Goal: Task Accomplishment & Management: Use online tool/utility

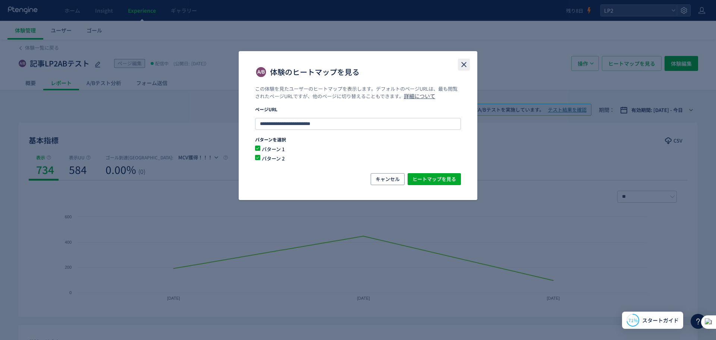
click at [465, 64] on icon "close" at bounding box center [463, 64] width 9 height 9
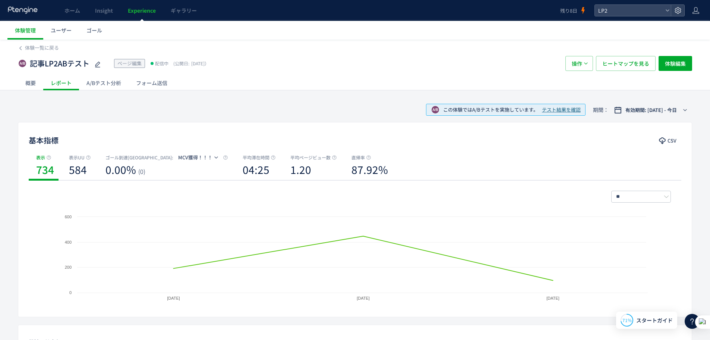
click at [618, 4] on header "ホーム Insight Experience ギャラリー 残り8日 LP2" at bounding box center [355, 10] width 710 height 21
click at [618, 10] on span "LP2" at bounding box center [629, 10] width 66 height 11
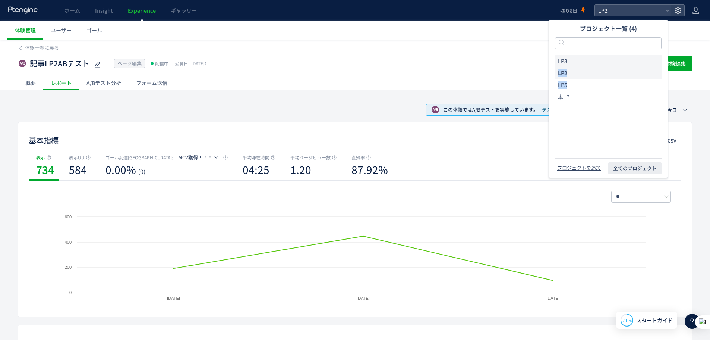
drag, startPoint x: 581, startPoint y: 87, endPoint x: 581, endPoint y: 61, distance: 25.7
click at [581, 61] on div "LP3 LP2 LP5 本LP" at bounding box center [608, 79] width 107 height 48
click at [581, 61] on li "LP3" at bounding box center [608, 61] width 107 height 12
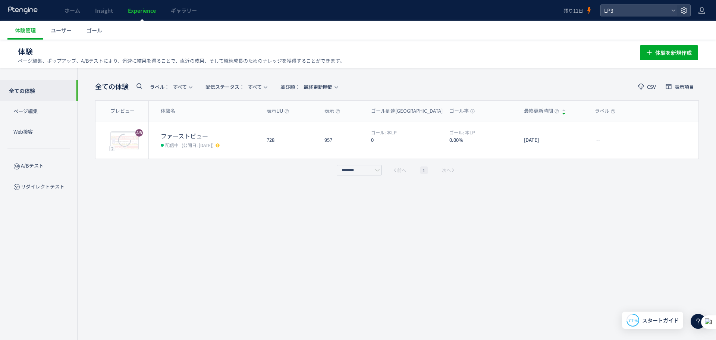
click at [523, 102] on div at bounding box center [358, 170] width 716 height 340
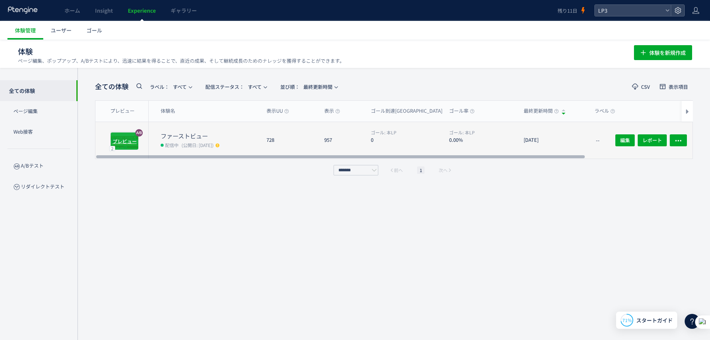
click at [131, 137] on span "プレビュー" at bounding box center [125, 140] width 24 height 7
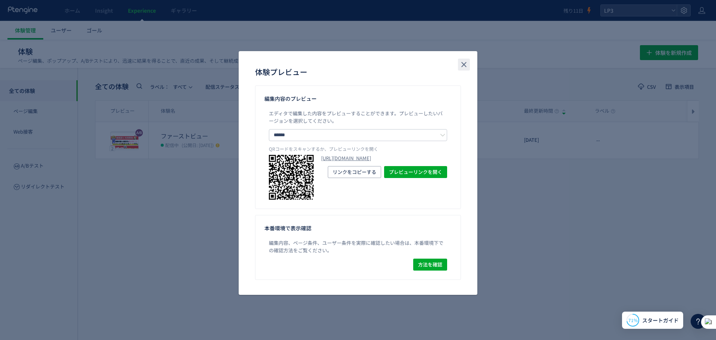
click at [464, 69] on button "close" at bounding box center [464, 65] width 12 height 12
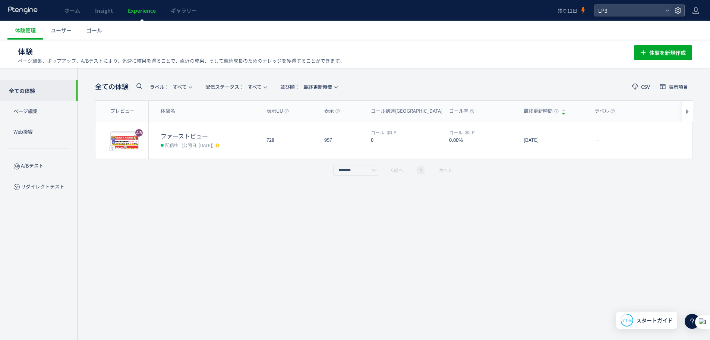
click at [187, 199] on div "全ての体験 ラベル： すべて 配信ステータス​： すべて 並び順： 最終更新時間 CSV 表示項目 プレビュー 体験名 表示UU 表示 ゴール到達UU ゴール…" at bounding box center [394, 204] width 598 height 250
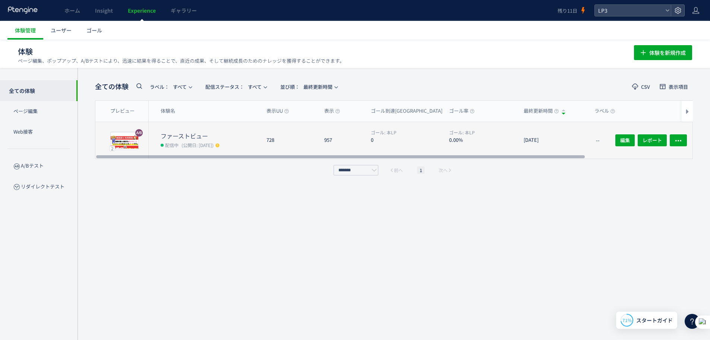
click at [183, 144] on span "(公開日: [DATE])" at bounding box center [198, 145] width 32 height 6
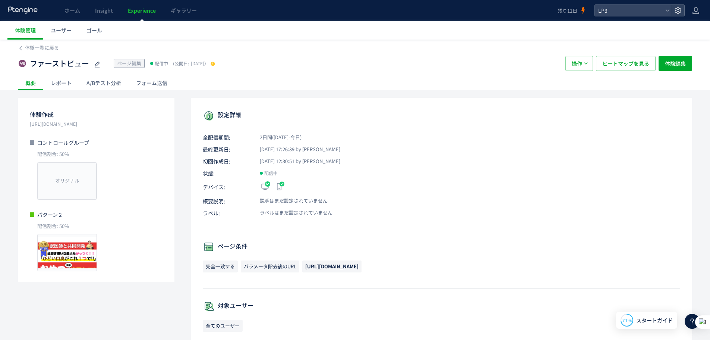
click at [101, 85] on div "A/Bテスト分析" at bounding box center [104, 82] width 50 height 15
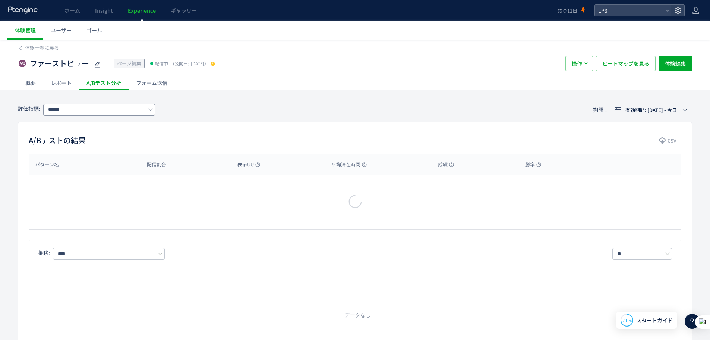
type input "***"
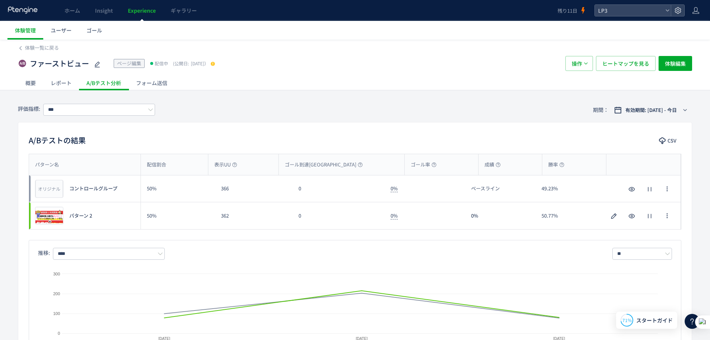
click at [72, 88] on div "レポート" at bounding box center [61, 82] width 36 height 15
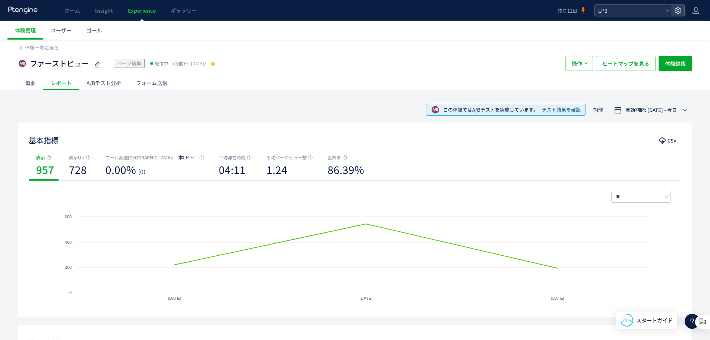
click at [626, 10] on span "LP3" at bounding box center [629, 10] width 66 height 11
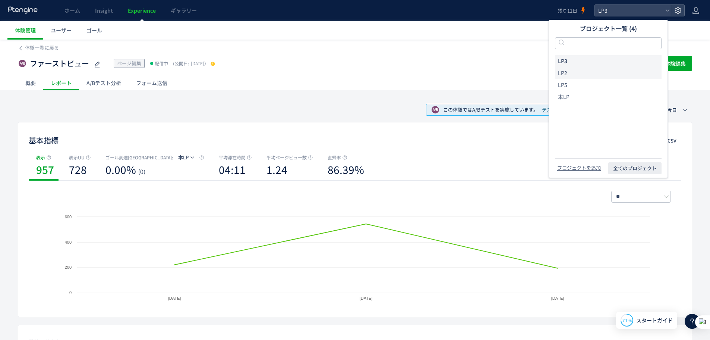
click at [592, 76] on li "LP2" at bounding box center [608, 73] width 107 height 12
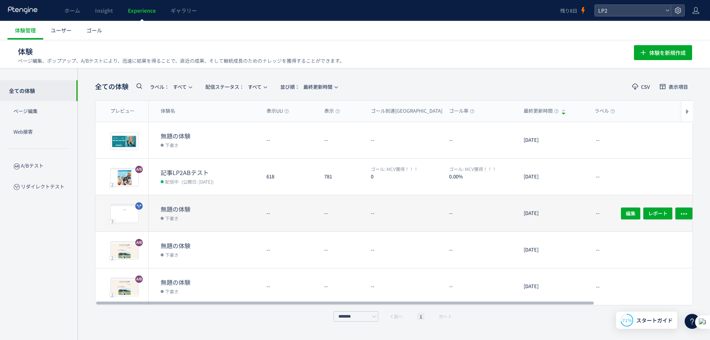
scroll to position [0, 0]
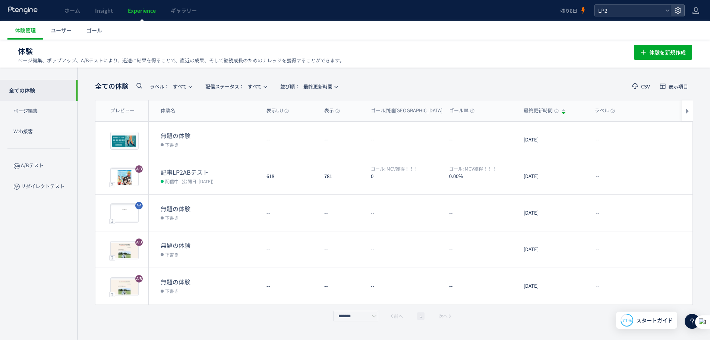
click at [641, 13] on span "LP2" at bounding box center [629, 10] width 66 height 11
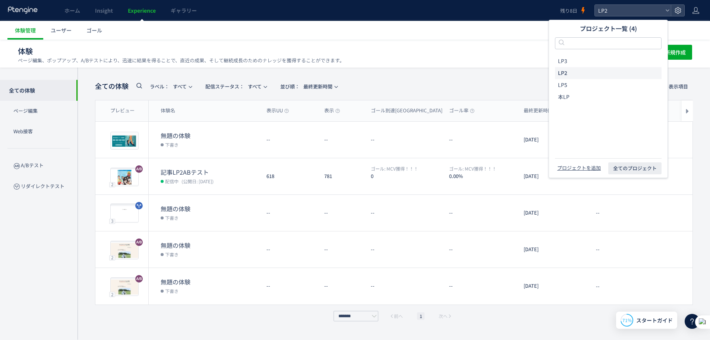
click at [445, 76] on div "全ての体験 ラベル： すべて 配信ステータス​： すべて 並び順： 最終更新時間 CSV 表示項目 プレビュー 体験名 表示UU 表示 ゴール到達UU ゴール…" at bounding box center [394, 204] width 633 height 272
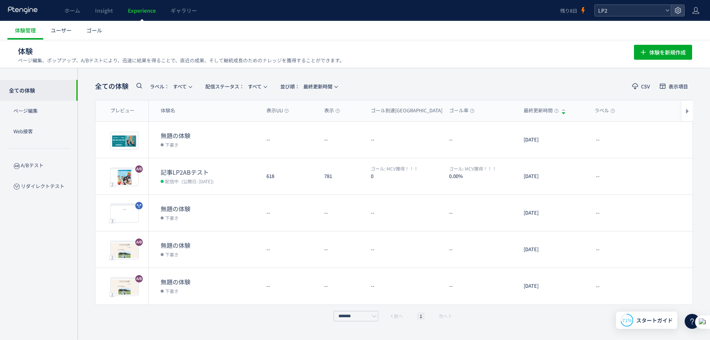
click at [614, 12] on span "LP2" at bounding box center [629, 10] width 66 height 11
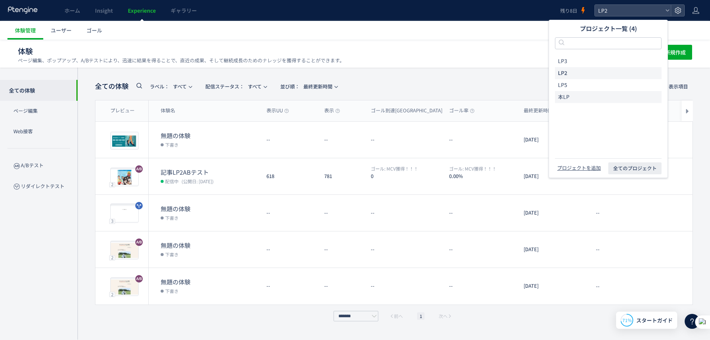
click at [605, 91] on li "本LP" at bounding box center [608, 97] width 107 height 12
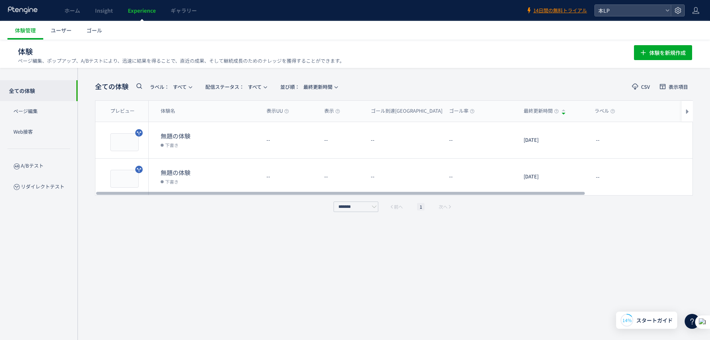
click at [607, 17] on header "ホーム Insight Experience ギャラリー 14日間の無料トライアル 本LP" at bounding box center [355, 10] width 710 height 21
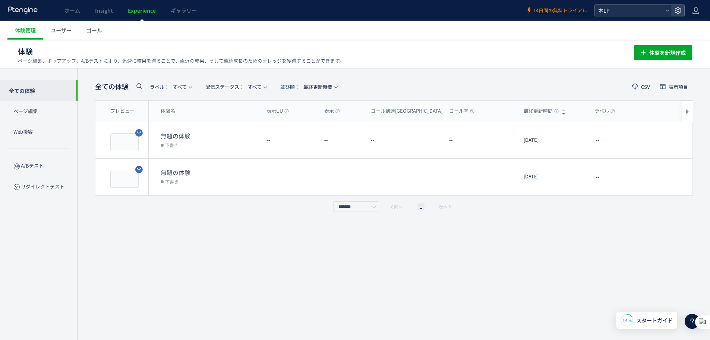
click at [607, 15] on span "本LP" at bounding box center [629, 10] width 66 height 11
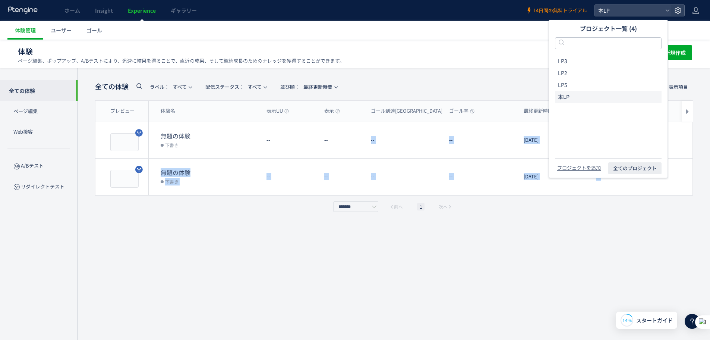
drag, startPoint x: 350, startPoint y: 123, endPoint x: 242, endPoint y: 257, distance: 172.2
click at [242, 257] on div "全ての体験 ラベル： すべて 配信ステータス​： すべて 並び順： 最終更新時間 CSV 表示項目 プレビュー 体験名 表示UU 表示 ゴール到達UU ゴール…" at bounding box center [394, 204] width 598 height 250
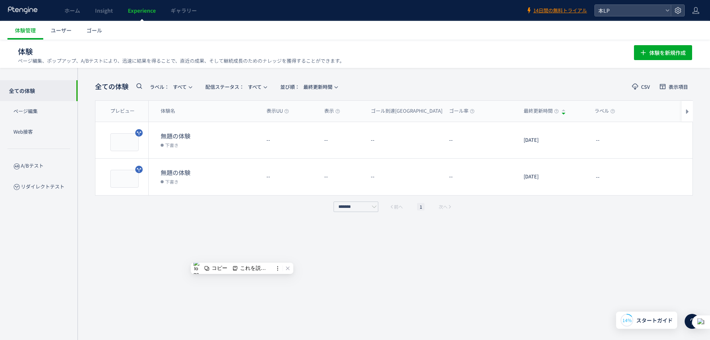
click at [242, 257] on div "全ての体験 ラベル： すべて 配信ステータス​： すべて 並び順： 最終更新時間 CSV 表示項目 プレビュー 体験名 表示UU 表示 ゴール到達UU ゴール…" at bounding box center [394, 204] width 598 height 250
click at [614, 10] on span "本LP" at bounding box center [629, 10] width 66 height 11
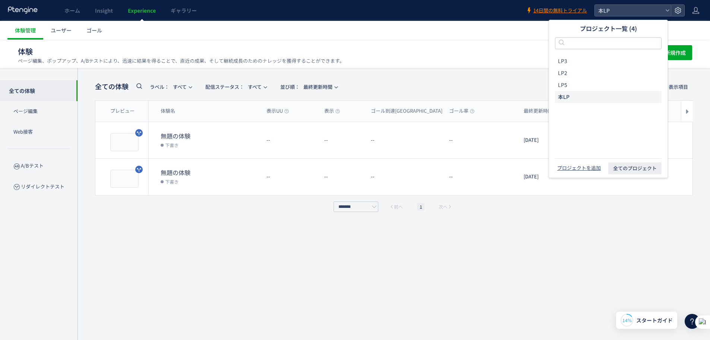
click at [205, 211] on div "******* 前へ 1 次へ" at bounding box center [394, 206] width 598 height 10
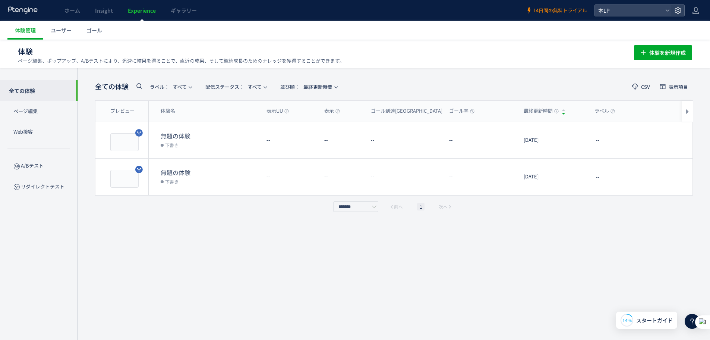
click at [246, 227] on div "全ての体験 ラベル： すべて 配信ステータス​： すべて 並び順： 最終更新時間 CSV 表示項目 プレビュー 体験名 表示UU 表示 ゴール到達UU ゴール…" at bounding box center [394, 204] width 598 height 250
click at [79, 10] on span "ホーム" at bounding box center [73, 10] width 16 height 7
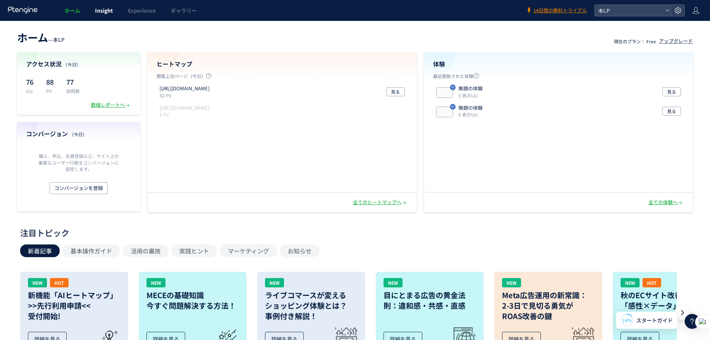
click at [106, 10] on span "Insight" at bounding box center [104, 10] width 18 height 7
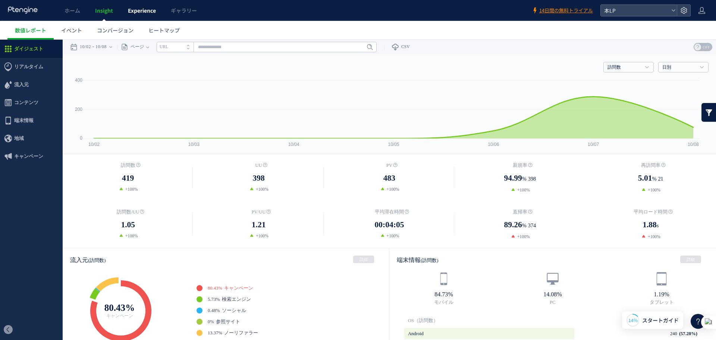
click at [139, 7] on span "Experience" at bounding box center [142, 10] width 28 height 7
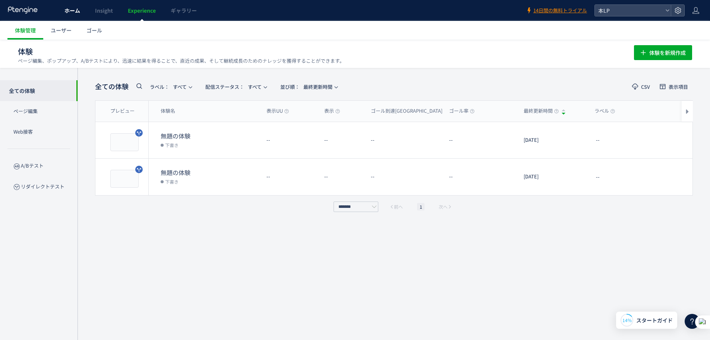
click at [86, 11] on link "ホーム" at bounding box center [72, 10] width 31 height 21
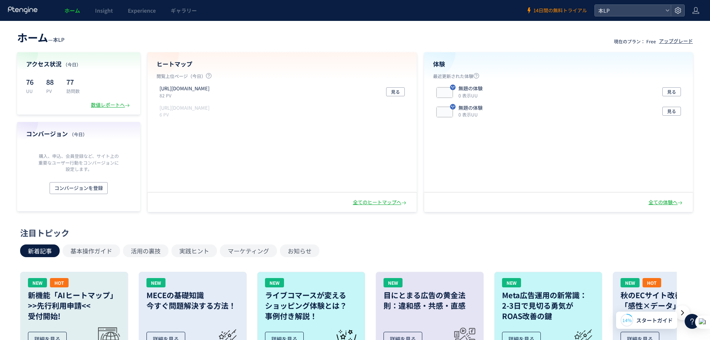
click at [560, 13] on span "14日間の無料トライアル" at bounding box center [561, 10] width 54 height 7
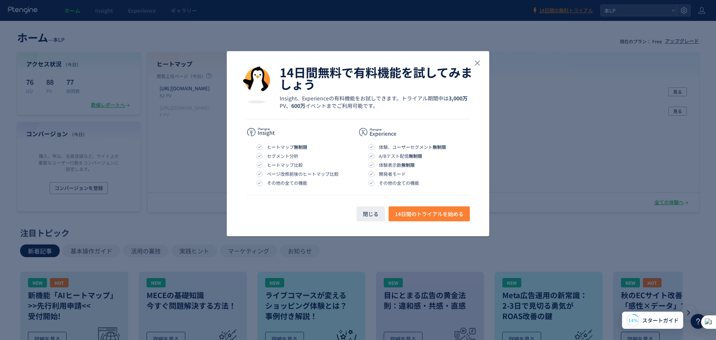
click at [415, 212] on span "14日間のトライアルを始める" at bounding box center [429, 213] width 69 height 15
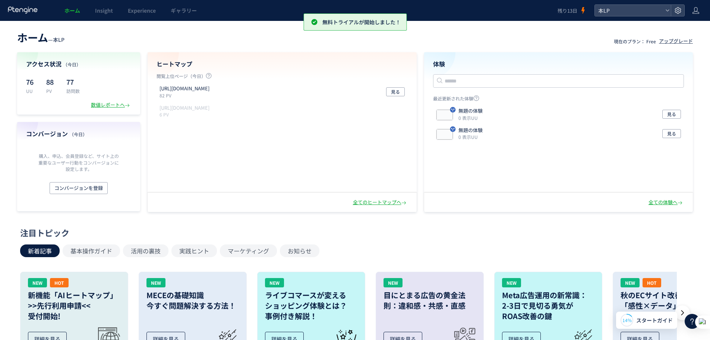
click at [527, 16] on div "ホーム Insight Experience ギャラリー" at bounding box center [279, 10] width 558 height 21
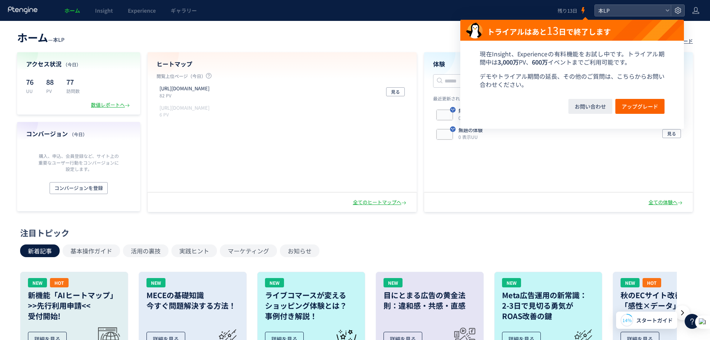
click at [580, 12] on icon at bounding box center [583, 10] width 7 height 7
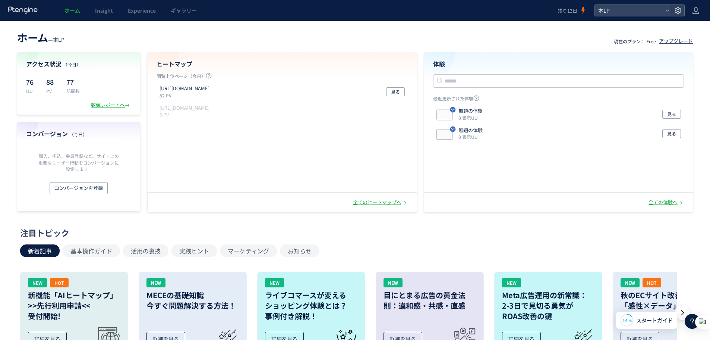
click at [381, 30] on header "ホーム — 本LP 現在のプラン： Free アップグレード" at bounding box center [355, 36] width 676 height 16
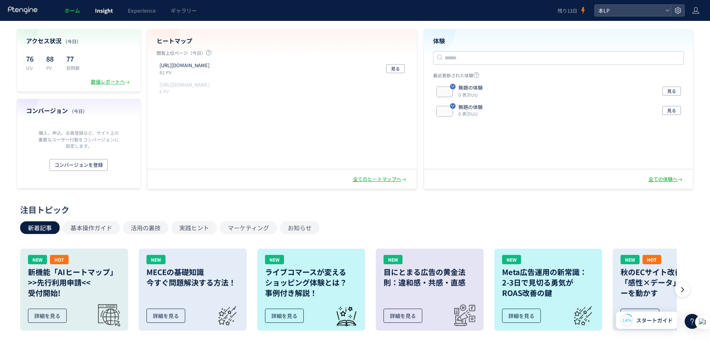
scroll to position [25, 0]
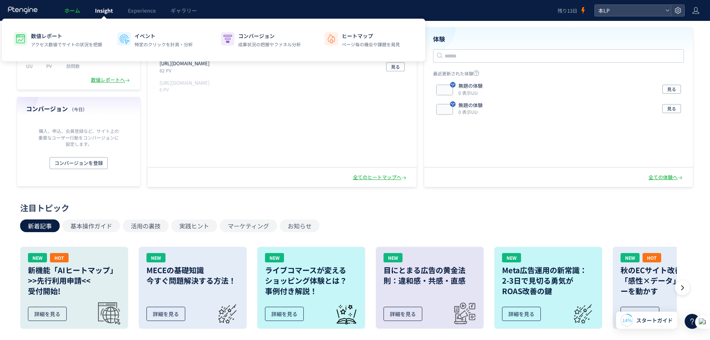
click at [100, 10] on span "Insight" at bounding box center [104, 10] width 18 height 7
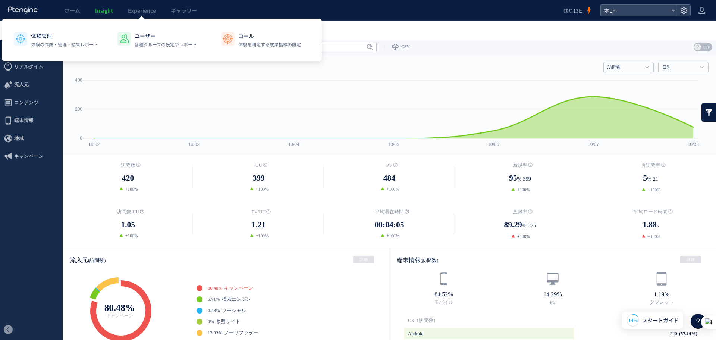
click at [143, 18] on div at bounding box center [142, 19] width 4 height 4
click at [192, 9] on span "ギャラリー" at bounding box center [184, 10] width 26 height 7
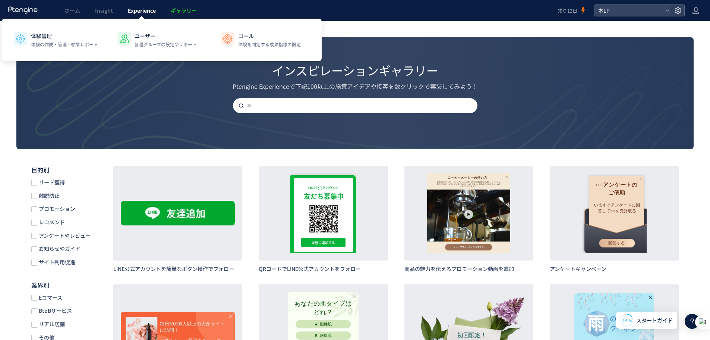
click at [156, 6] on link "Experience" at bounding box center [141, 10] width 43 height 21
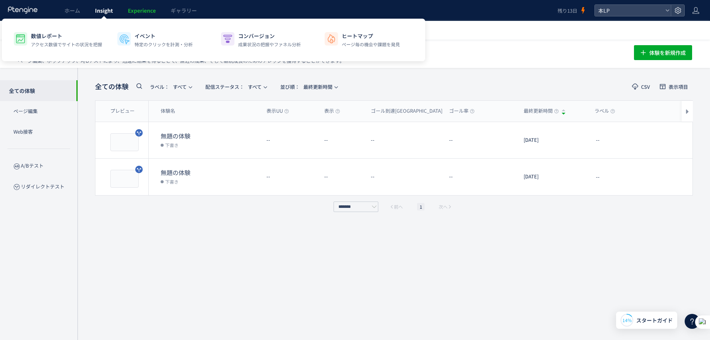
click at [109, 8] on span "Insight" at bounding box center [104, 10] width 18 height 7
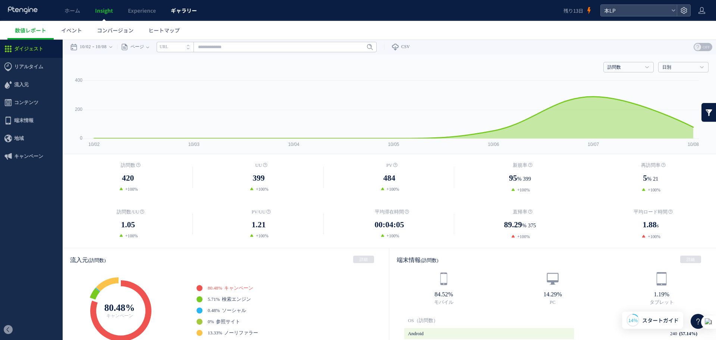
click at [169, 14] on link "ギャラリー" at bounding box center [183, 10] width 41 height 21
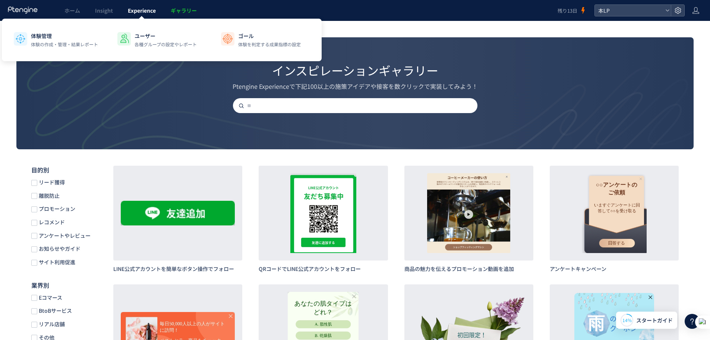
click at [141, 12] on span "Experience" at bounding box center [142, 10] width 28 height 7
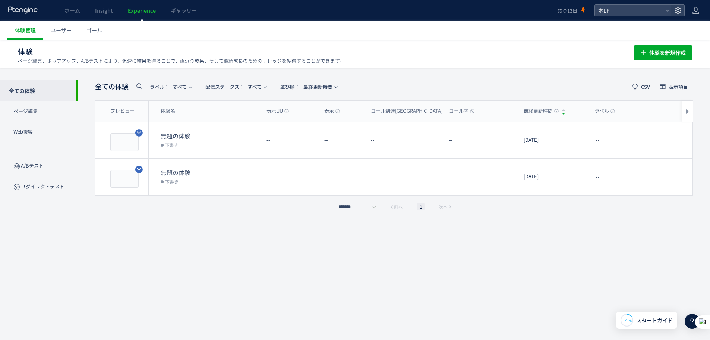
click at [173, 13] on span "ギャラリー" at bounding box center [184, 10] width 26 height 7
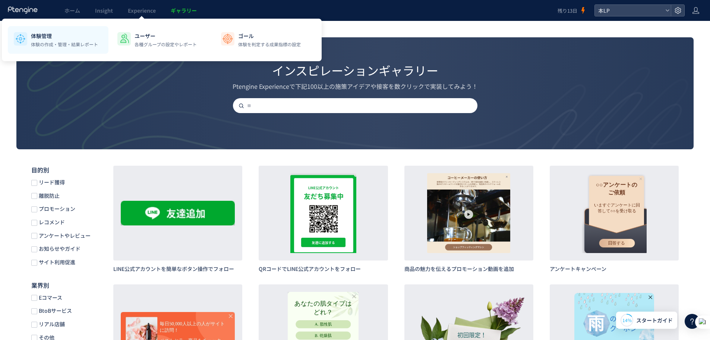
click at [73, 36] on p "体験管理" at bounding box center [64, 35] width 67 height 7
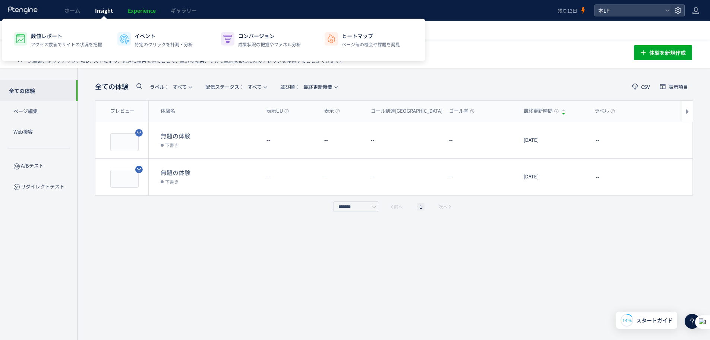
click at [101, 12] on span "Insight" at bounding box center [104, 10] width 18 height 7
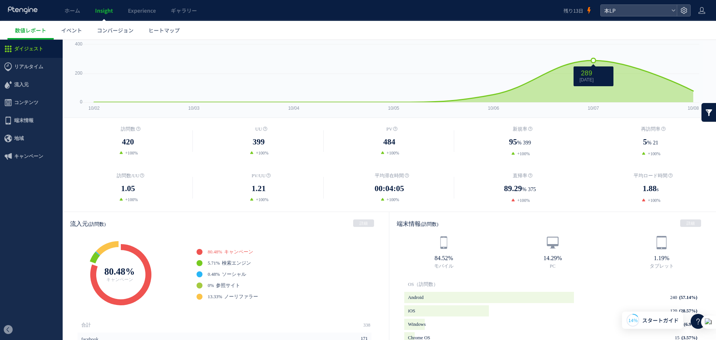
scroll to position [37, 0]
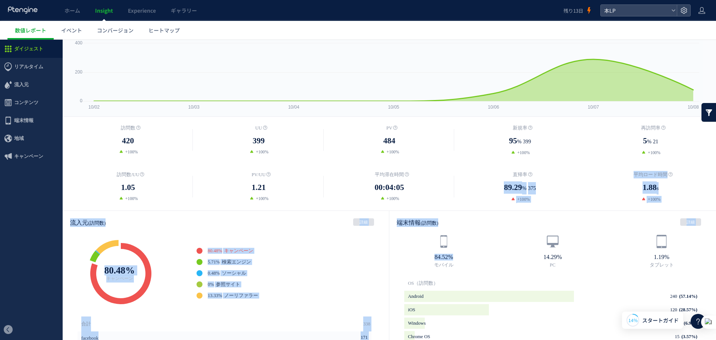
drag, startPoint x: 504, startPoint y: 181, endPoint x: 398, endPoint y: 202, distance: 108.0
click at [412, 216] on div "訪問数 訪問数 UU PV 新規率 再訪問率 訪問数/UU PV/UU 平均滞在時間 直帰率 平均ロード時間 0" at bounding box center [389, 322] width 653 height 610
click at [450, 179] on dl "平均滞在時間 00:04:05 +100%" at bounding box center [389, 186] width 131 height 31
drag, startPoint x: 508, startPoint y: 171, endPoint x: 584, endPoint y: 210, distance: 85.6
click at [584, 210] on div "訪問数 420 +100% UU 399" at bounding box center [389, 164] width 653 height 94
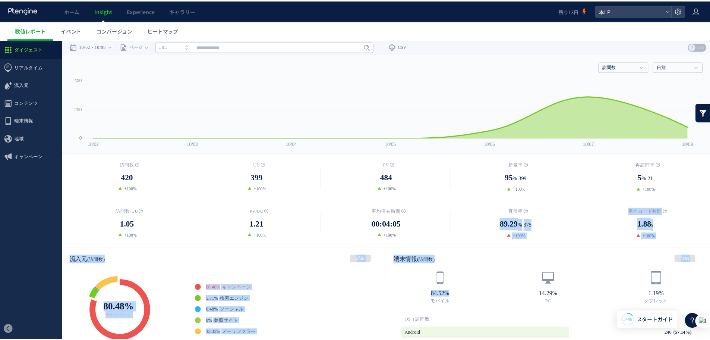
scroll to position [0, 0]
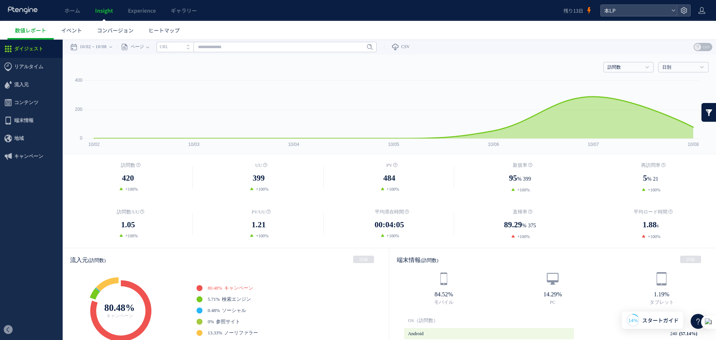
drag, startPoint x: 611, startPoint y: 60, endPoint x: 614, endPoint y: 58, distance: 3.8
click at [614, 58] on div "訪問数 訪問数 UU PV 新規率 再訪問率 訪問数/UU PV/UU 平均滞在時間 直帰率 平均ロード時間 日別" at bounding box center [389, 65] width 638 height 22
click at [614, 64] on link "訪問数" at bounding box center [625, 67] width 34 height 7
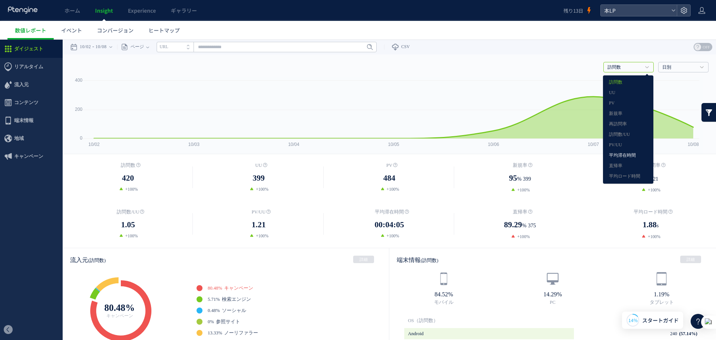
click at [628, 157] on link "平均滞在時間" at bounding box center [628, 156] width 38 height 10
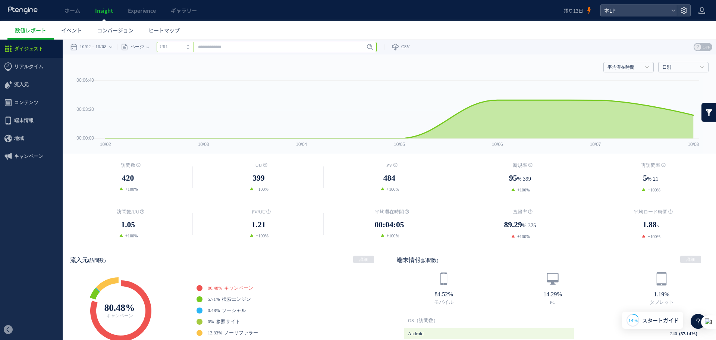
click at [274, 48] on input "text" at bounding box center [267, 47] width 220 height 10
click at [446, 66] on div "平均滞在時間 訪問数 UU PV 新規率 再訪問率 訪問数/UU PV/UU 平均滞在時間 直帰率 平均ロード時間" at bounding box center [389, 65] width 638 height 22
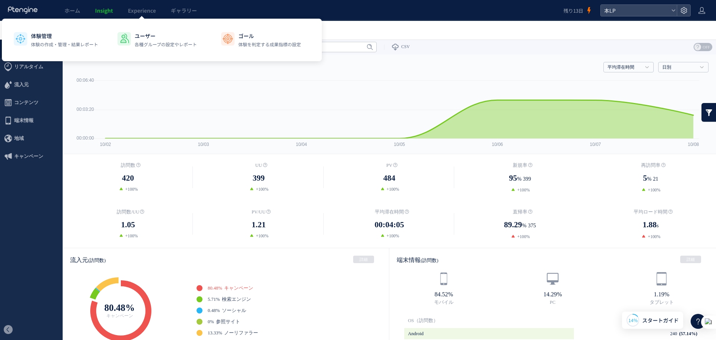
click at [127, 19] on div "体験管理 体験の作成・管理・結果レポート ユーザー 各種グループの設定やレポート ゴール 体験を判定する成果指標の設定" at bounding box center [162, 40] width 320 height 43
click at [181, 12] on span "ギャラリー" at bounding box center [184, 10] width 26 height 7
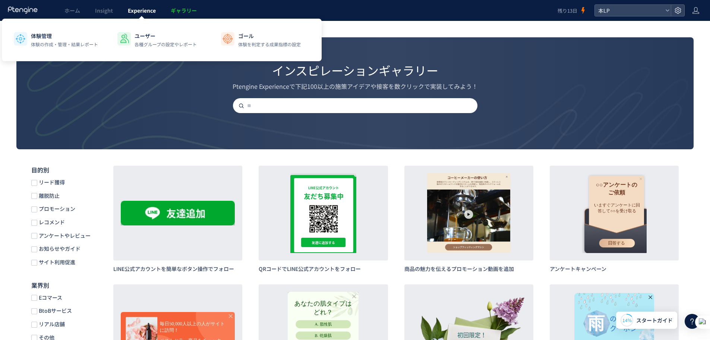
click at [145, 12] on span "Experience" at bounding box center [142, 10] width 28 height 7
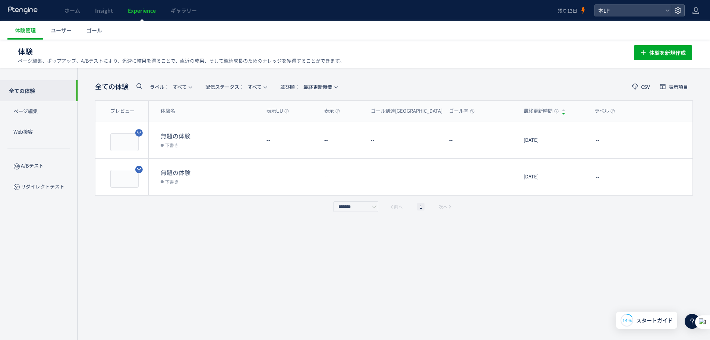
click at [71, 15] on link "ホーム" at bounding box center [72, 10] width 31 height 21
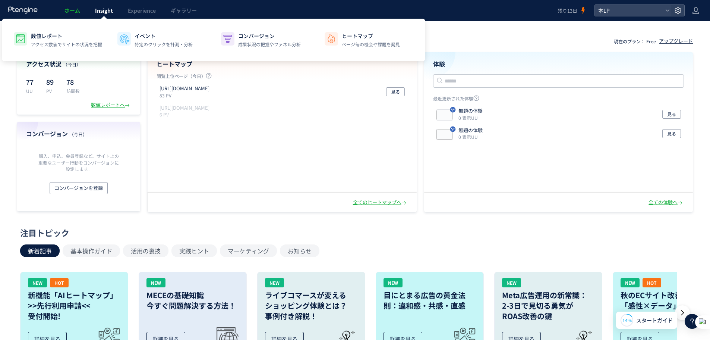
click at [117, 12] on link "Insight" at bounding box center [104, 10] width 33 height 21
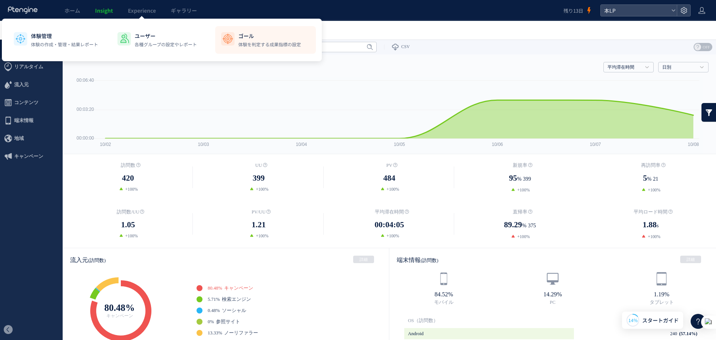
click at [249, 43] on p "体験を判定する成果指標の設定" at bounding box center [269, 44] width 63 height 7
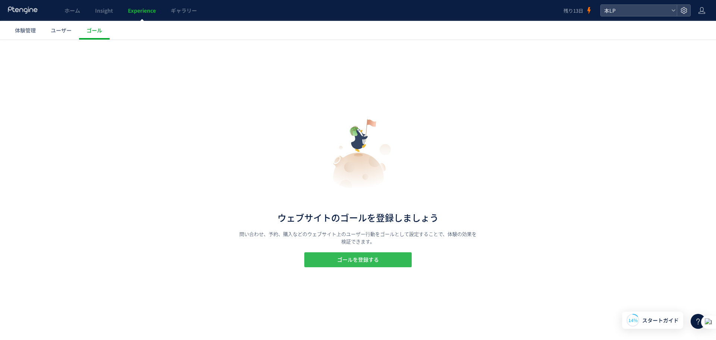
click at [342, 257] on span "ゴールを登録する" at bounding box center [358, 259] width 42 height 15
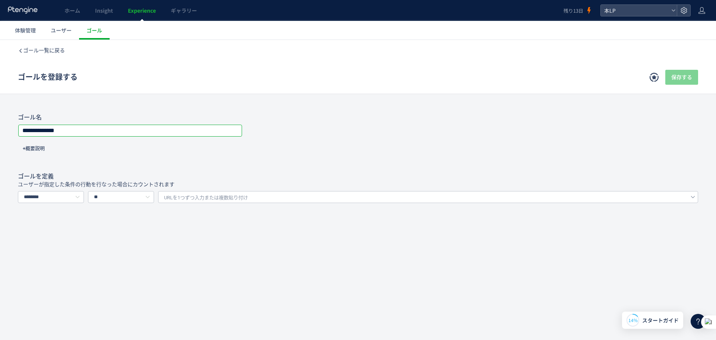
click at [157, 134] on input "**********" at bounding box center [130, 130] width 223 height 10
click at [122, 232] on div "**********" at bounding box center [358, 173] width 716 height 267
click at [181, 194] on span "URLを1つずつ入力または複数貼り付け" at bounding box center [206, 197] width 84 height 11
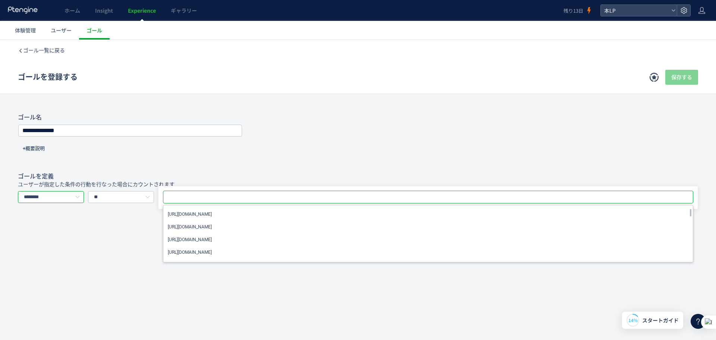
click at [56, 196] on input "********" at bounding box center [51, 197] width 66 height 12
click at [55, 224] on li "イベントを選択する" at bounding box center [54, 229] width 72 height 13
type input "*********"
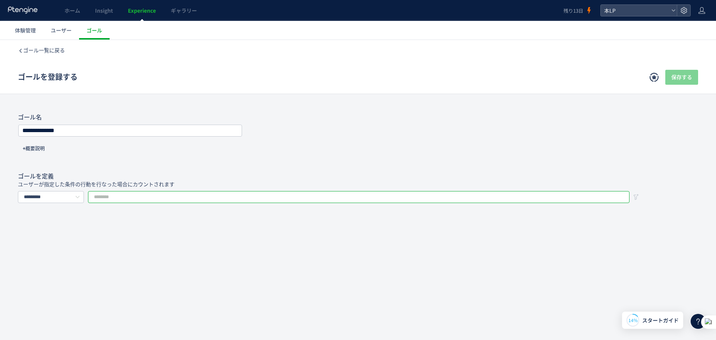
click at [130, 198] on input "text" at bounding box center [359, 197] width 542 height 12
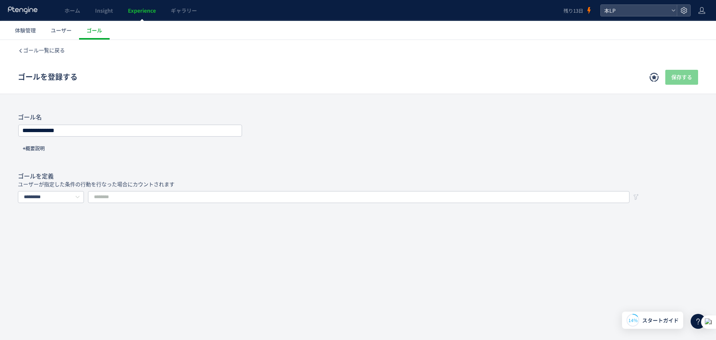
click at [130, 223] on div "**********" at bounding box center [358, 173] width 716 height 267
click at [109, 133] on input "**********" at bounding box center [130, 130] width 223 height 10
click at [151, 109] on div "**********" at bounding box center [358, 173] width 716 height 267
click at [77, 7] on span "ホーム" at bounding box center [73, 10] width 16 height 7
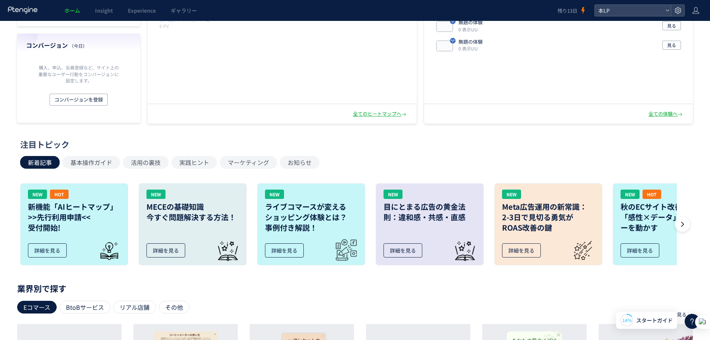
scroll to position [87, 0]
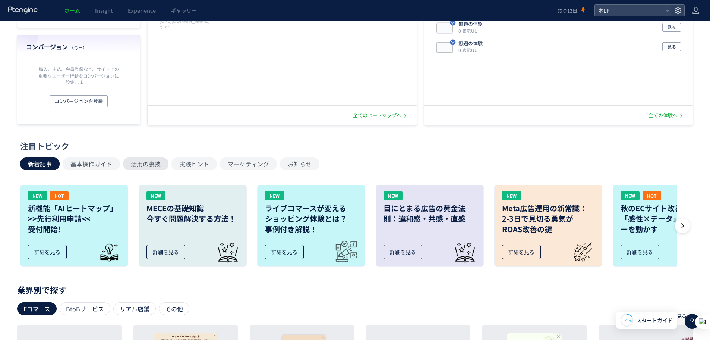
click at [135, 159] on button "活用の裏技" at bounding box center [146, 163] width 46 height 13
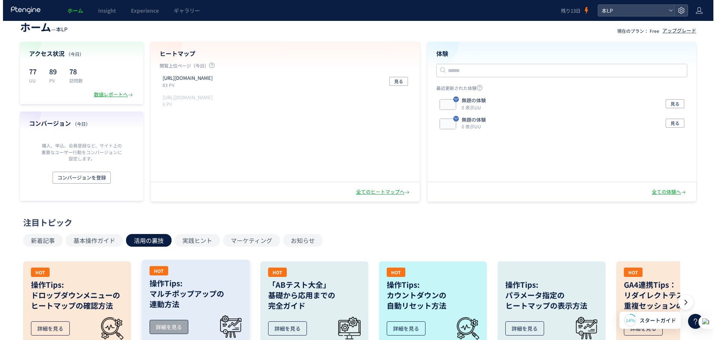
scroll to position [0, 0]
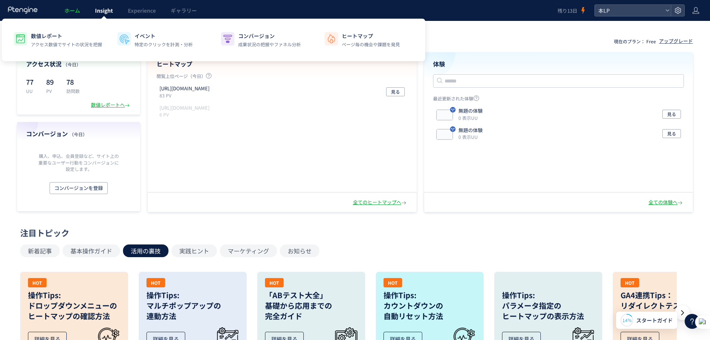
click at [98, 12] on span "Insight" at bounding box center [104, 10] width 18 height 7
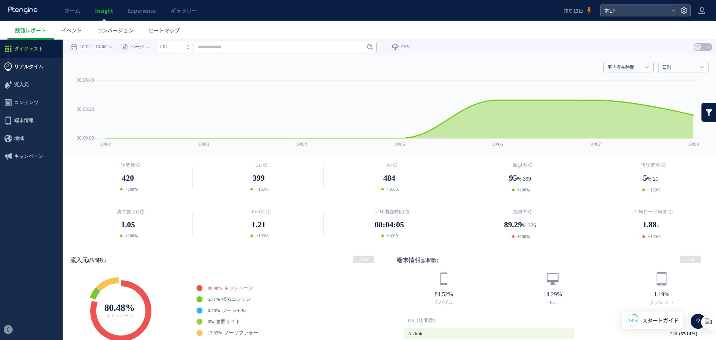
click at [47, 70] on span "リアルタイム" at bounding box center [31, 67] width 63 height 18
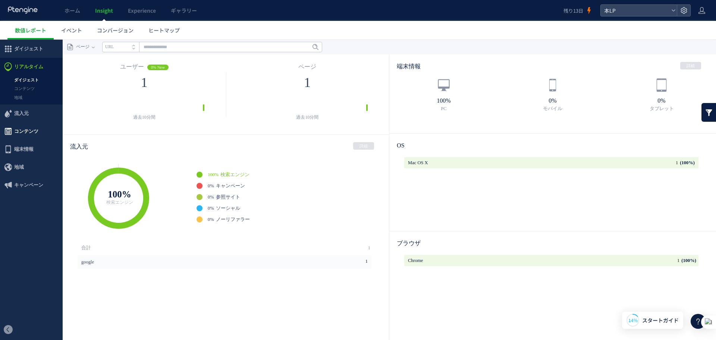
click at [19, 129] on span "コンテンツ" at bounding box center [26, 131] width 24 height 18
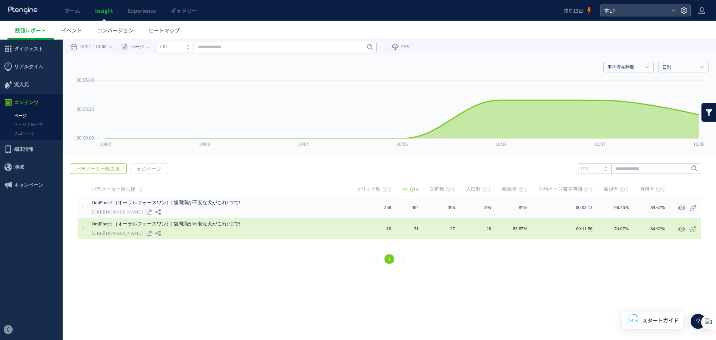
click at [451, 229] on td "27" at bounding box center [448, 228] width 36 height 21
click at [205, 222] on link "OralForce1（オーラルフォースワン）| 歯周病が不安な犬がこれ1つで!" at bounding box center [204, 223] width 224 height 9
click at [152, 232] on icon at bounding box center [149, 232] width 5 height 5
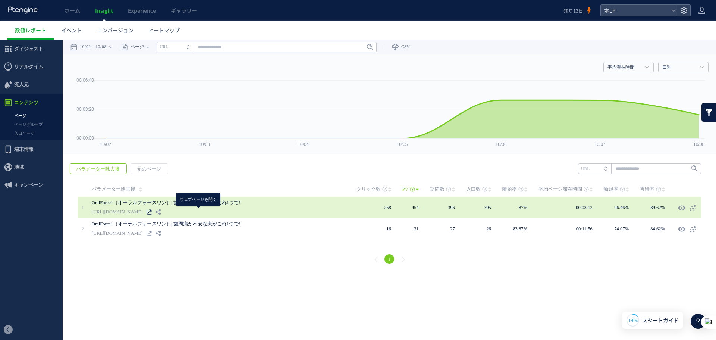
click at [152, 213] on icon at bounding box center [149, 211] width 5 height 5
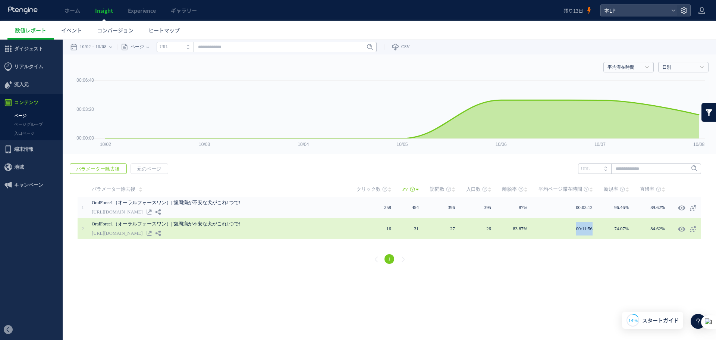
drag, startPoint x: 550, startPoint y: 228, endPoint x: 594, endPoint y: 230, distance: 43.7
click at [594, 230] on td "00:11:56" at bounding box center [571, 228] width 65 height 21
click at [161, 232] on icon at bounding box center [158, 232] width 5 height 5
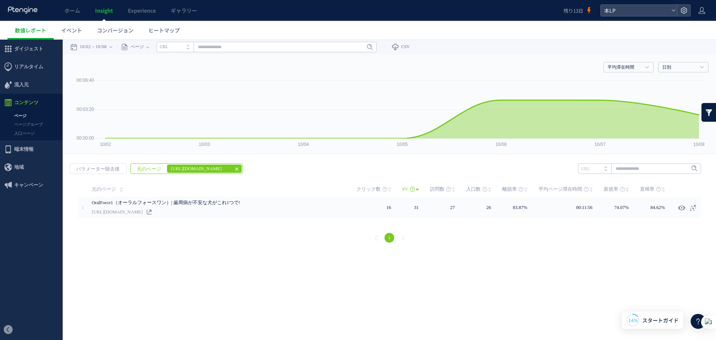
click at [527, 189] on icon at bounding box center [525, 189] width 3 height 6
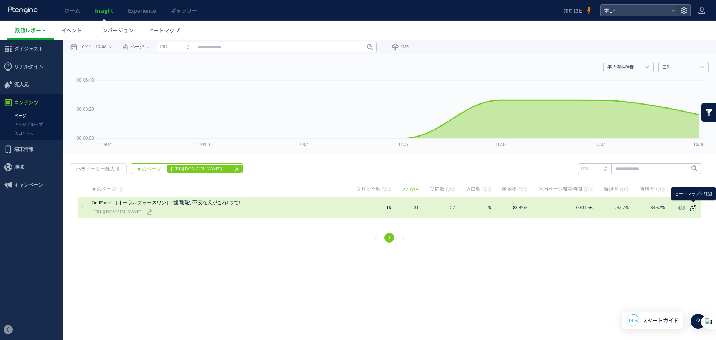
click at [691, 205] on icon at bounding box center [692, 207] width 7 height 7
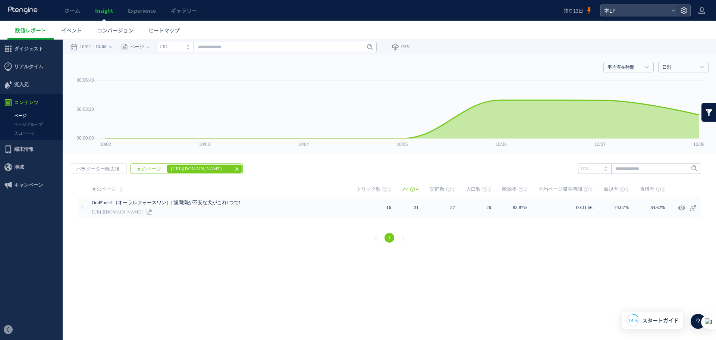
click at [236, 170] on icon at bounding box center [237, 169] width 6 height 6
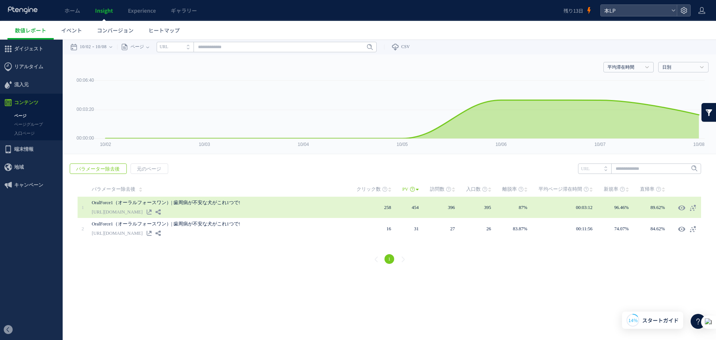
click at [161, 203] on link "OralForce1（オーラルフォースワン）| 歯周病が不安な犬がこれ1つで!" at bounding box center [204, 202] width 224 height 9
click at [350, 205] on div "OralForce1（オーラルフォースワン）| 歯周病が不安な犬がこれ1つで! https://d-pets.ishitsuku.com/LP/index.h…" at bounding box center [224, 207] width 265 height 21
click at [671, 204] on td "89.62%" at bounding box center [658, 207] width 36 height 21
click at [142, 207] on link "[URL][DOMAIN_NAME]" at bounding box center [117, 211] width 51 height 9
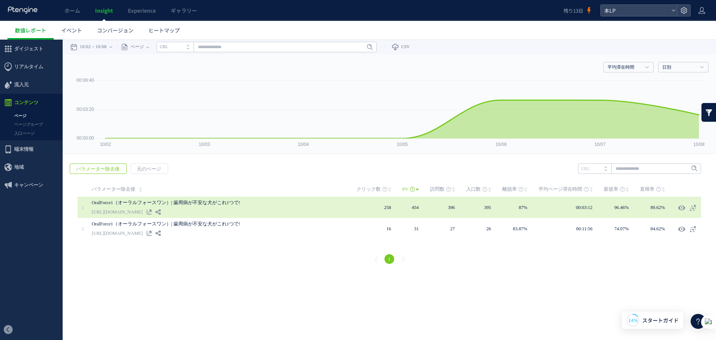
click at [118, 197] on div "OralForce1（オーラルフォースワン）| 歯周病が不安な犬がこれ1つで! https://d-pets.ishitsuku.com/LP/index.h…" at bounding box center [224, 207] width 265 height 21
click at [118, 199] on link "OralForce1（オーラルフォースワン）| 歯周病が不安な犬がこれ1つで!" at bounding box center [204, 202] width 224 height 9
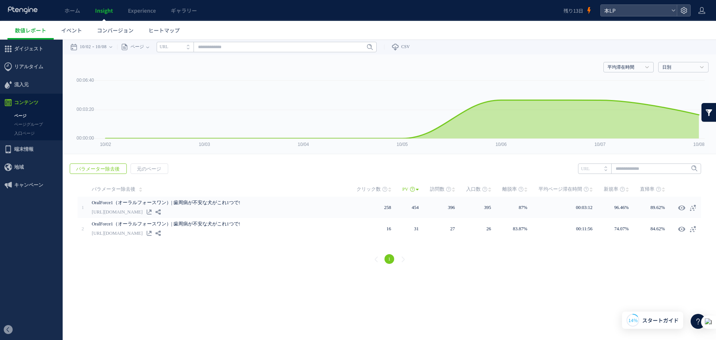
click at [71, 203] on div "PV" at bounding box center [389, 210] width 638 height 57
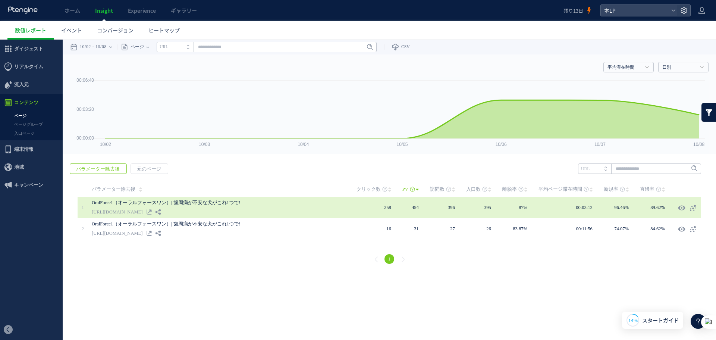
click at [100, 204] on link "OralForce1（オーラルフォースワン）| 歯周病が不安な犬がこれ1つで!" at bounding box center [204, 202] width 224 height 9
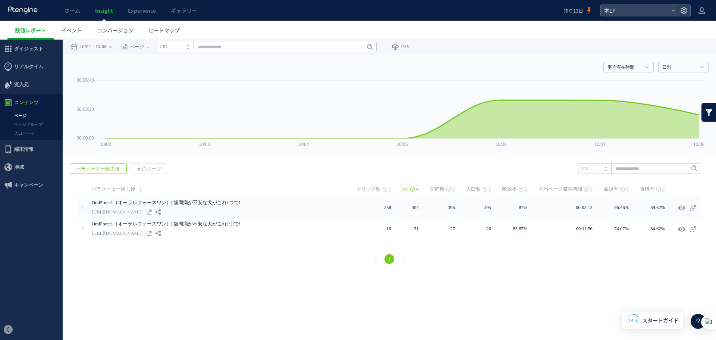
click at [104, 170] on span "パラメーター除去後" at bounding box center [98, 169] width 56 height 10
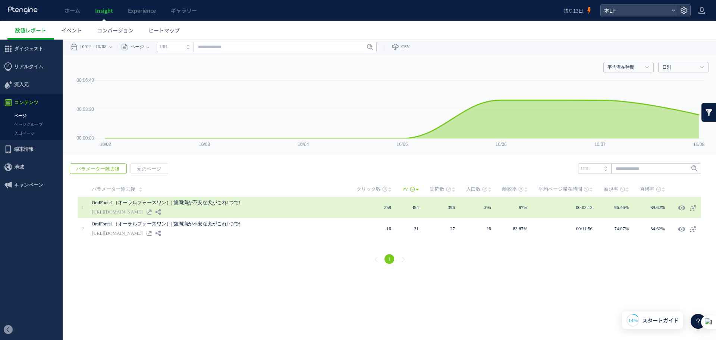
click at [104, 203] on link "OralForce1（オーラルフォースワン）| 歯周病が不安な犬がこれ1つで!" at bounding box center [204, 202] width 224 height 9
click at [690, 209] on use at bounding box center [693, 207] width 6 height 6
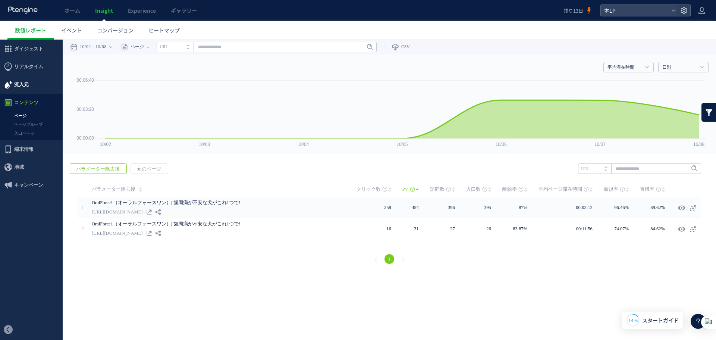
click at [38, 88] on span "流入元" at bounding box center [31, 85] width 63 height 18
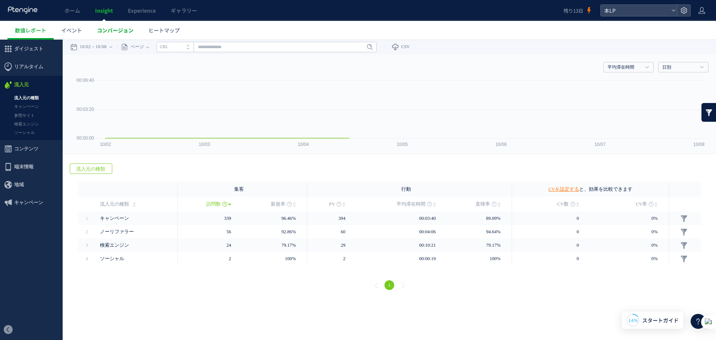
click at [126, 31] on span "コンバージョン" at bounding box center [115, 29] width 37 height 7
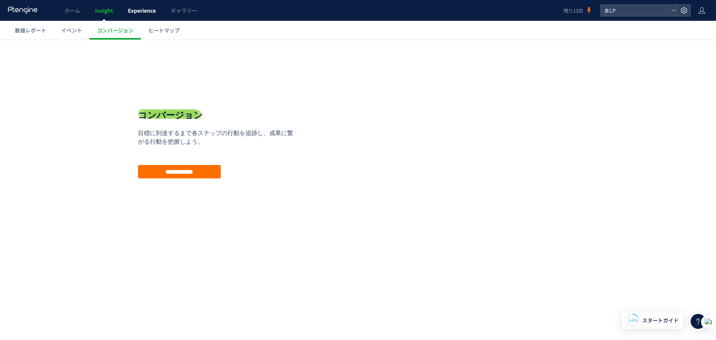
click at [139, 9] on span "Experience" at bounding box center [142, 10] width 28 height 7
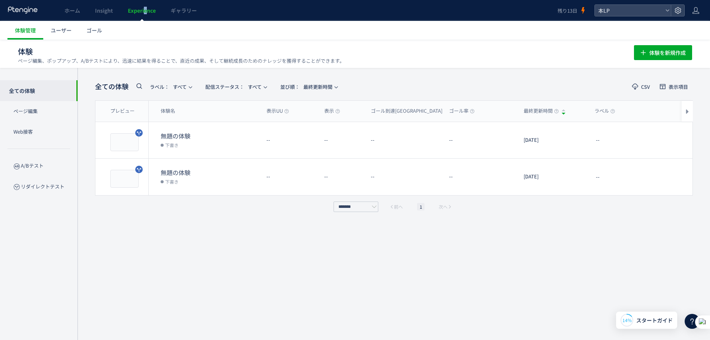
click at [146, 14] on link "Experience" at bounding box center [141, 10] width 43 height 21
click at [161, 217] on div "全ての体験 ラベル： すべて 配信ステータス​： すべて 並び順： 最終更新時間 CSV 表示項目 プレビュー 体験名 表示UU 表示 ゴール到達UU ゴール…" at bounding box center [394, 204] width 598 height 250
click at [661, 53] on span "体験を新規作成" at bounding box center [668, 52] width 37 height 15
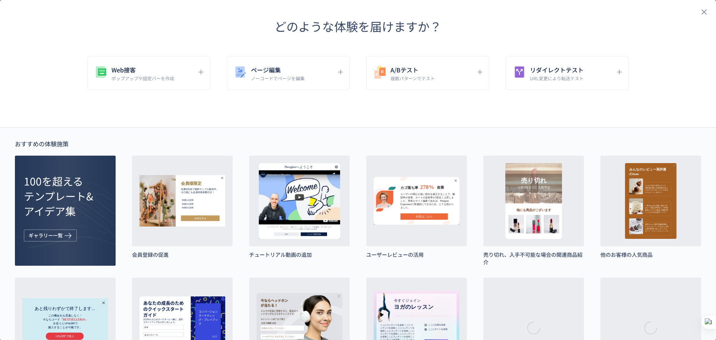
scroll to position [12, 0]
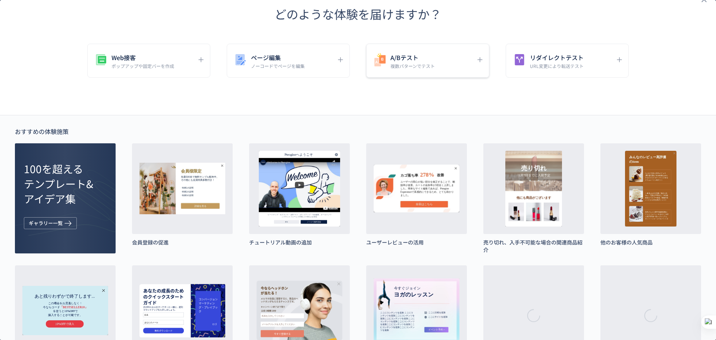
click at [463, 64] on div "A/Bテスト 複数パターンでテスト" at bounding box center [422, 60] width 99 height 17
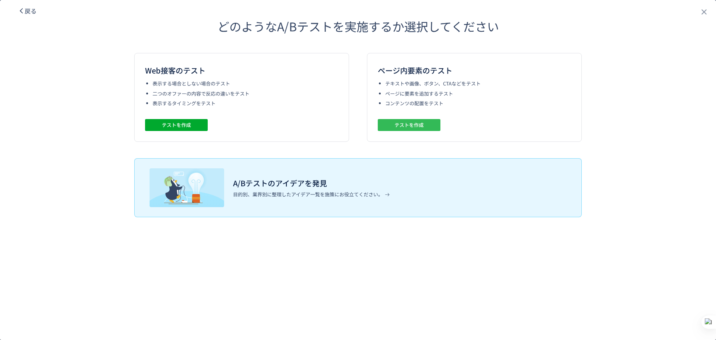
click at [415, 124] on span "テストを作成" at bounding box center [409, 125] width 29 height 12
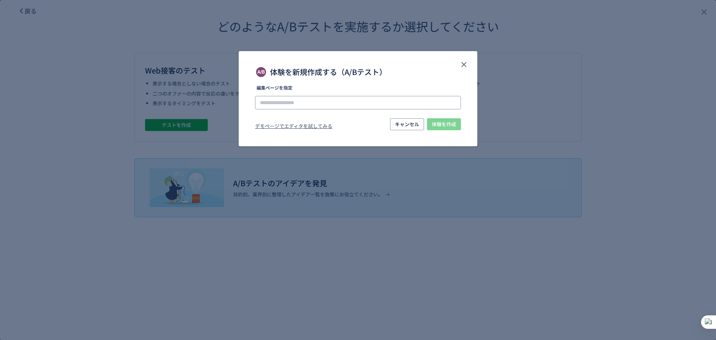
click at [397, 102] on input "体験を新規作成する（A/Bテスト）" at bounding box center [358, 102] width 206 height 13
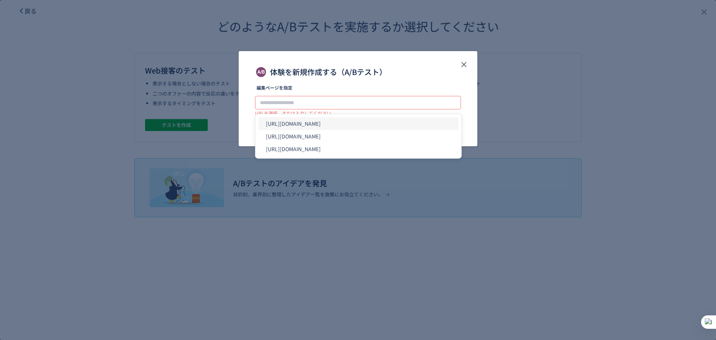
click at [379, 119] on li "[URL][DOMAIN_NAME]" at bounding box center [358, 123] width 200 height 13
type input "**********"
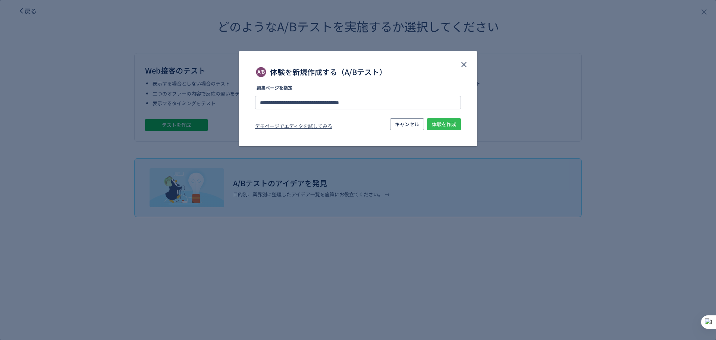
click at [440, 123] on span "体験を作成" at bounding box center [444, 124] width 24 height 12
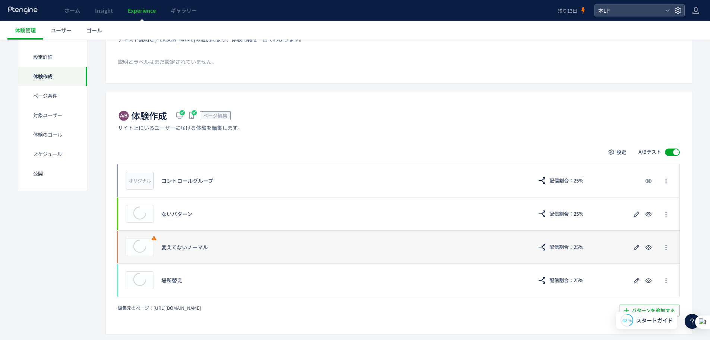
scroll to position [174, 0]
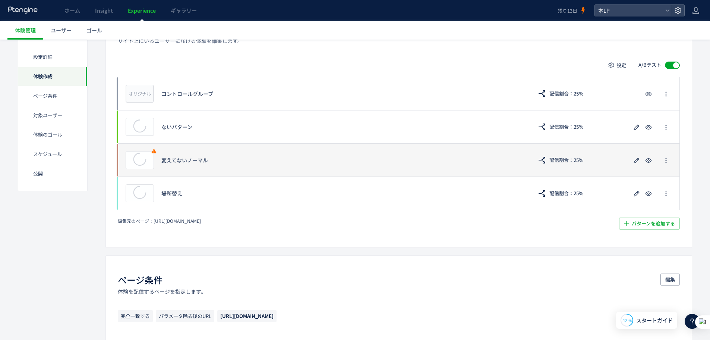
click at [180, 164] on div "プレビュー 変えてないノーマル 配信割合：25%" at bounding box center [399, 159] width 562 height 33
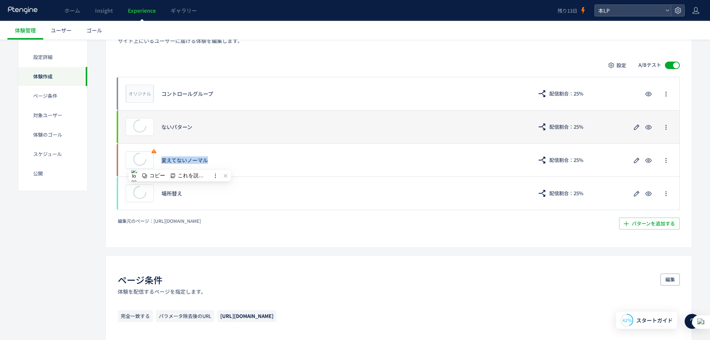
drag, startPoint x: 371, startPoint y: 155, endPoint x: 309, endPoint y: 125, distance: 68.6
click at [312, 130] on div "オリジナル プレビュー コントロールグループ 配信割合：25% プレビュー ないパターン 配信割合：25% プレビュー 変えてないノーマル 配信割合：25% …" at bounding box center [399, 143] width 562 height 133
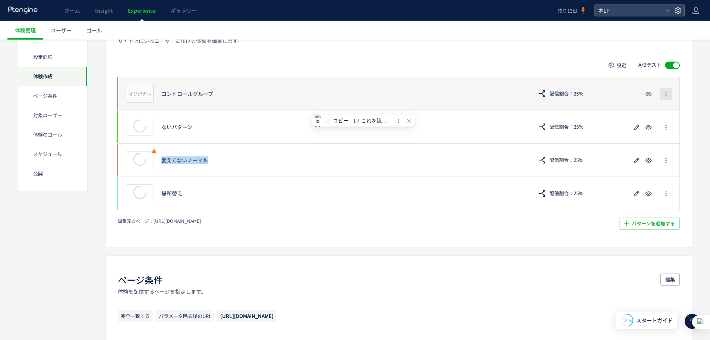
click at [665, 95] on icon "button" at bounding box center [666, 94] width 6 height 6
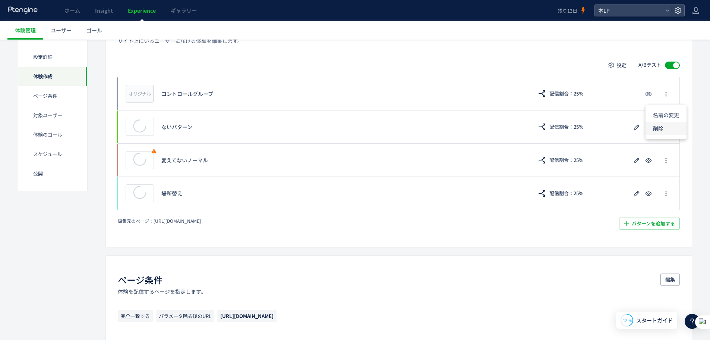
click at [663, 125] on li "削除" at bounding box center [666, 128] width 41 height 13
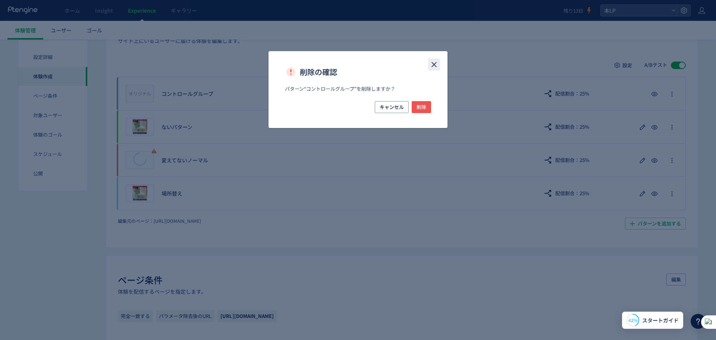
click at [436, 62] on use "close" at bounding box center [434, 64] width 5 height 5
click at [305, 95] on div "コントロールグループ" at bounding box center [343, 93] width 364 height 7
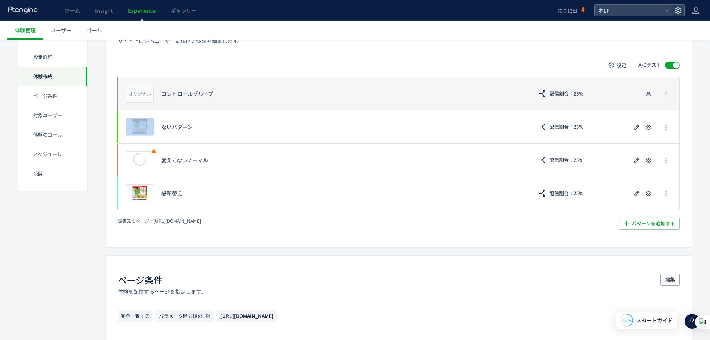
click at [305, 95] on div "コントロールグループ" at bounding box center [343, 93] width 364 height 7
click at [297, 98] on div "オリジナル プレビュー コントロールグループ 配信割合：25%" at bounding box center [399, 93] width 562 height 33
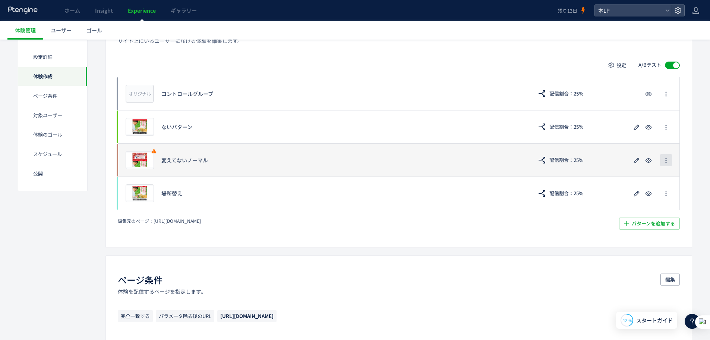
click at [668, 161] on icon "button" at bounding box center [666, 160] width 6 height 6
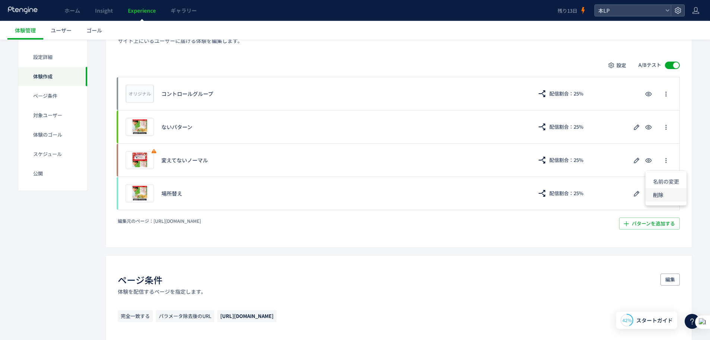
click at [668, 191] on li "削除" at bounding box center [666, 194] width 41 height 13
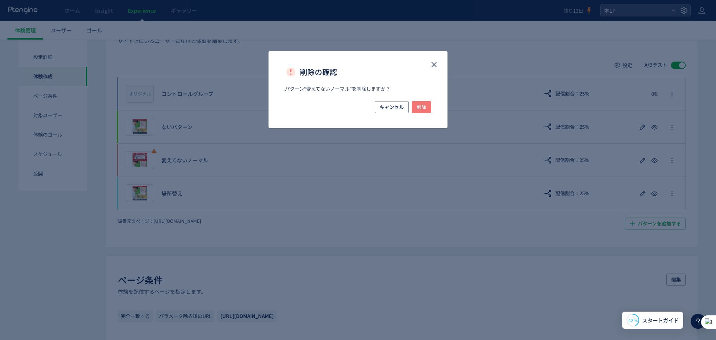
click at [420, 104] on span "削除" at bounding box center [422, 107] width 10 height 12
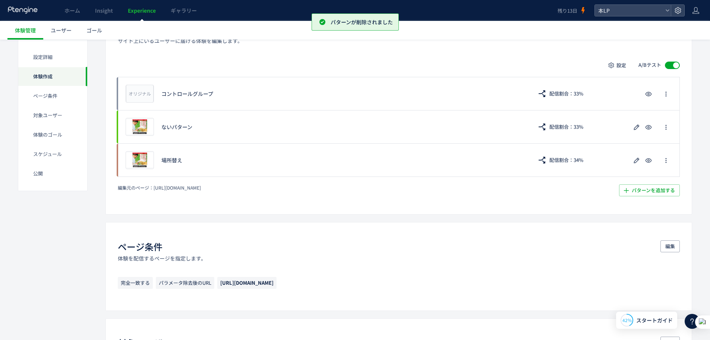
drag, startPoint x: 337, startPoint y: 177, endPoint x: 325, endPoint y: 196, distance: 22.6
click at [327, 195] on div "設定 A/Bテスト オリジナル プレビュー コントロールグループ 配信割合：33% プレビュー ないパターン 配信割合：33% プレビュー 場所替え 配信割合…" at bounding box center [399, 127] width 562 height 137
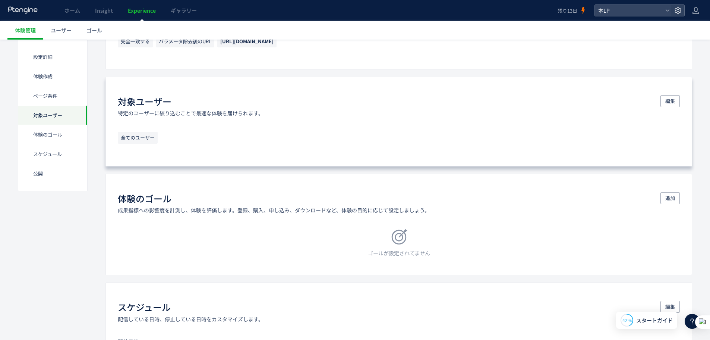
scroll to position [460, 0]
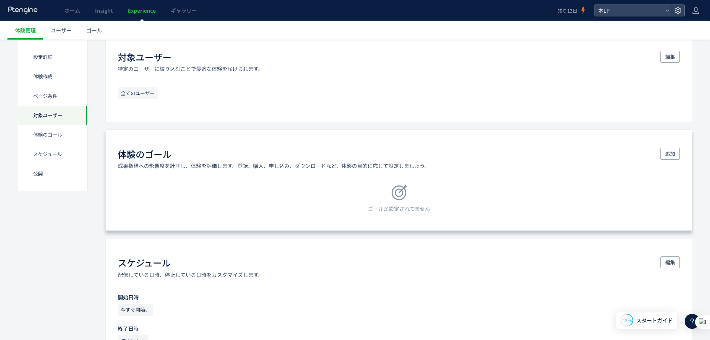
click at [365, 180] on div "体験のゴール 成果指標への影響度を計測し、体験を評価します。登録、購入、申し込み、ダウンロードなど、体験の目的に応じて設定しましょう。 追加 ゴールが設定され…" at bounding box center [399, 179] width 587 height 101
click at [668, 154] on span "追加" at bounding box center [671, 154] width 10 height 12
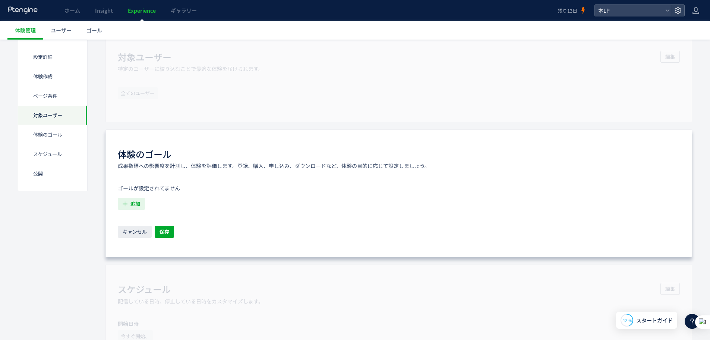
click at [131, 200] on span "追加" at bounding box center [136, 204] width 10 height 12
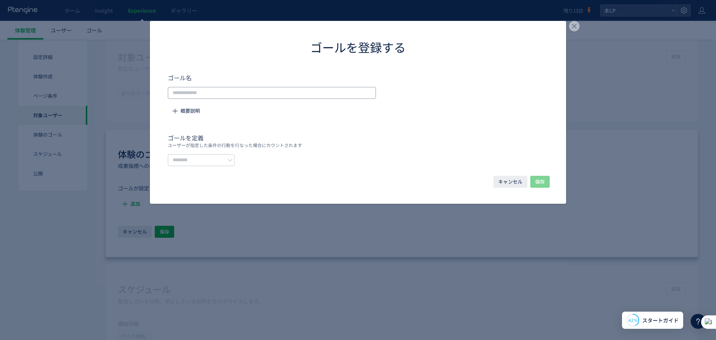
click at [252, 96] on input "dialog" at bounding box center [272, 93] width 208 height 12
click at [190, 106] on span "概要説明" at bounding box center [190, 111] width 19 height 12
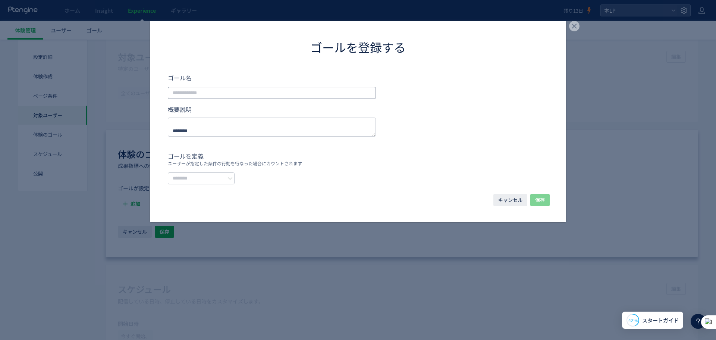
click at [239, 88] on input "dialog" at bounding box center [272, 93] width 208 height 12
click at [241, 133] on textarea "dialog" at bounding box center [272, 126] width 208 height 19
click at [235, 175] on input "dialog" at bounding box center [201, 178] width 67 height 12
click at [216, 206] on span "イベントを選択する" at bounding box center [199, 209] width 47 height 7
type input "*********"
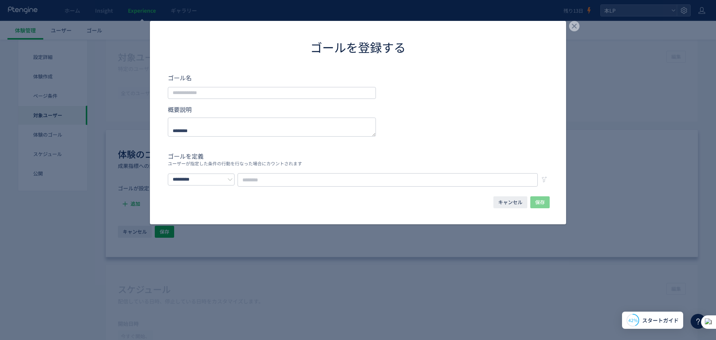
click at [269, 157] on h4 "ゴールを定義" at bounding box center [358, 155] width 380 height 9
click at [241, 88] on input "dialog" at bounding box center [272, 93] width 208 height 12
click at [76, 70] on div "ゴールを登録する ゴール名 概要説明 ゴールを定義 ユーザーが指定した条件の行動を行なった場合にカウントされます ********* キャンセル 保存" at bounding box center [358, 170] width 716 height 340
